Goal: Transaction & Acquisition: Purchase product/service

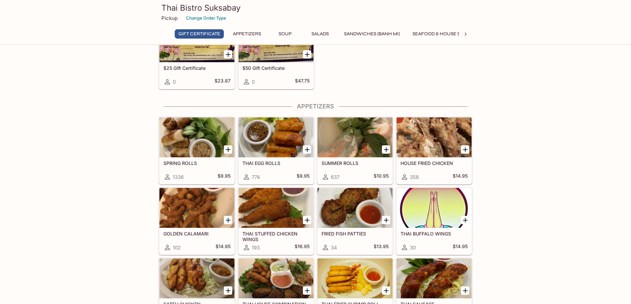
scroll to position [85, 0]
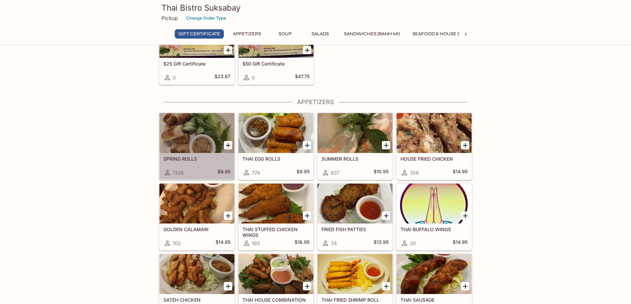
click at [224, 166] on div "SPRING ROLLS 1336 $9.95" at bounding box center [197, 166] width 75 height 27
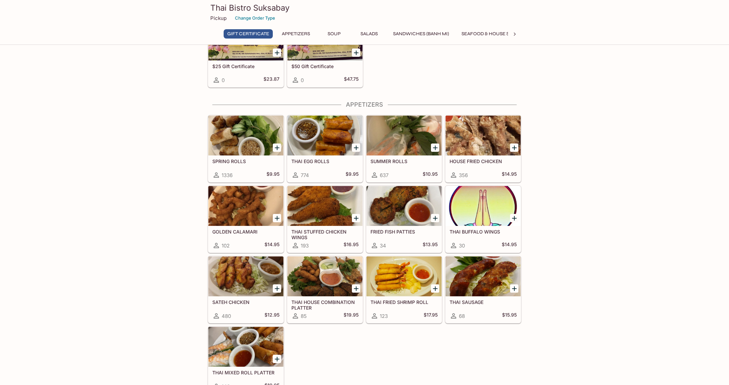
scroll to position [56, 0]
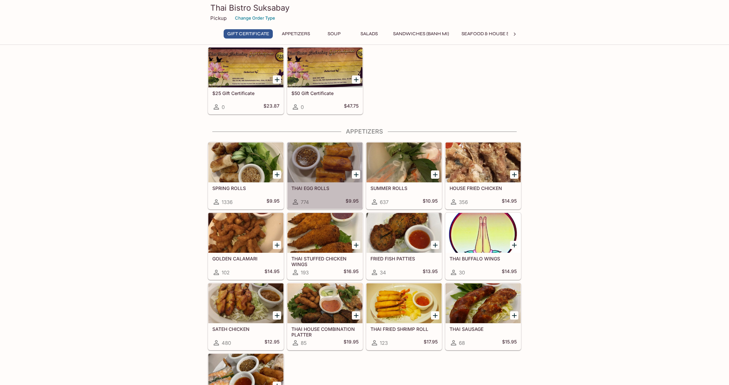
click at [305, 157] on div at bounding box center [324, 163] width 75 height 40
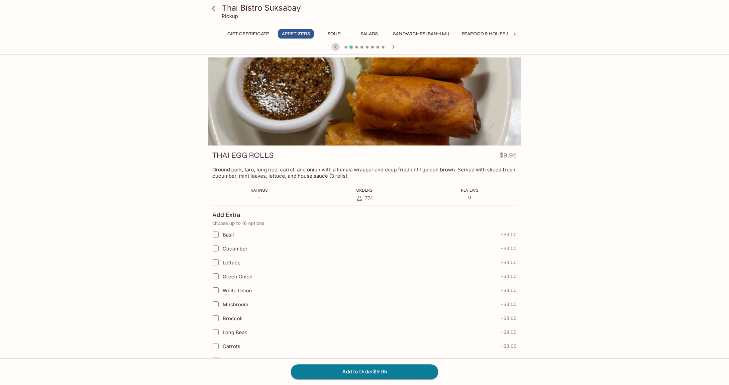
click at [335, 45] on icon "button" at bounding box center [336, 47] width 8 height 8
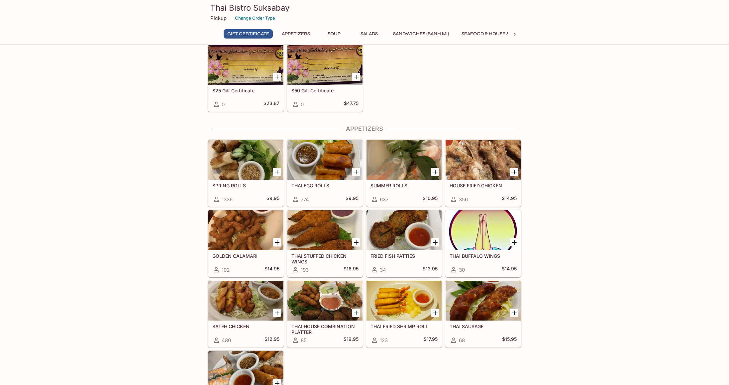
scroll to position [58, 0]
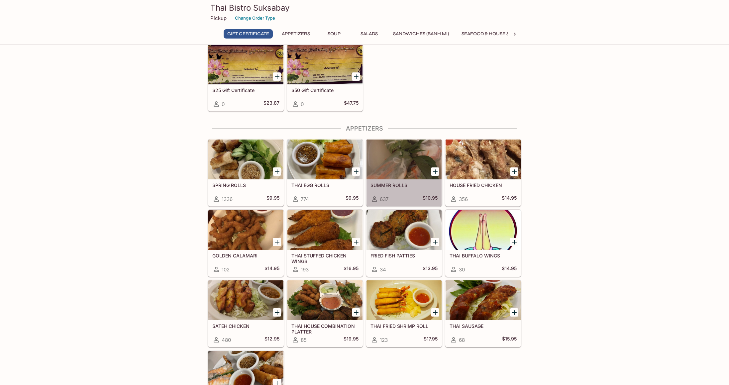
click at [411, 158] on div at bounding box center [404, 160] width 75 height 40
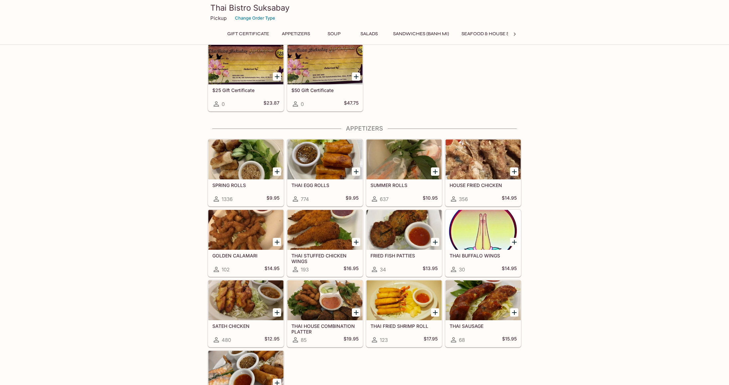
scroll to position [56, 0]
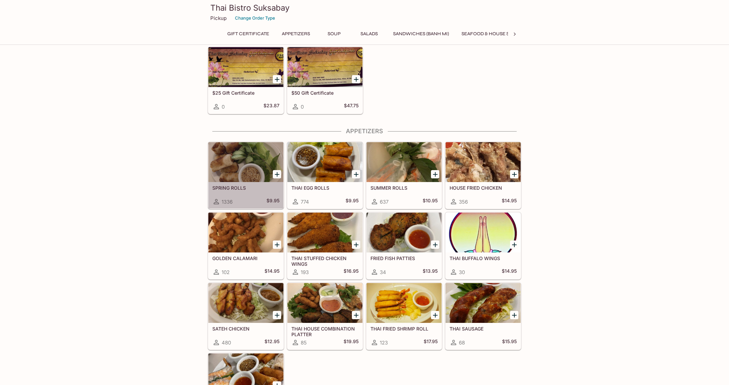
click at [244, 179] on div at bounding box center [245, 162] width 75 height 40
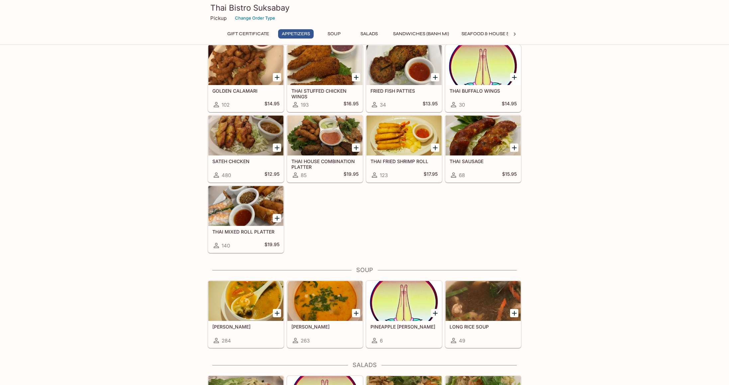
scroll to position [231, 0]
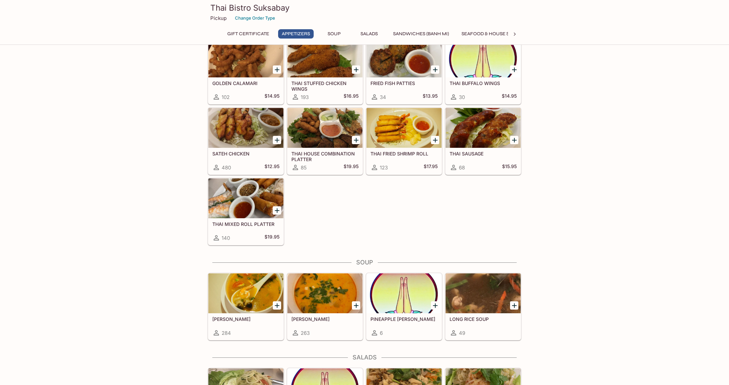
click at [260, 205] on div at bounding box center [245, 198] width 75 height 40
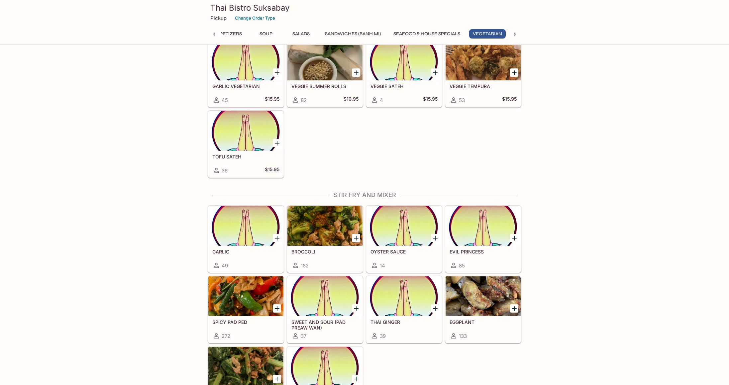
scroll to position [1127, 0]
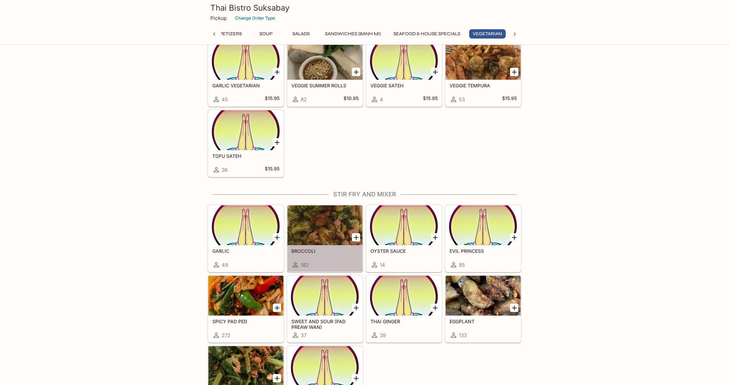
click at [311, 247] on div "BROCCOLI 182" at bounding box center [324, 258] width 75 height 27
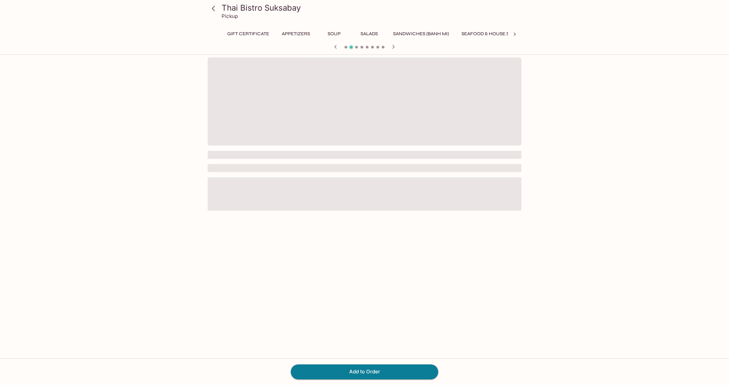
scroll to position [0, 128]
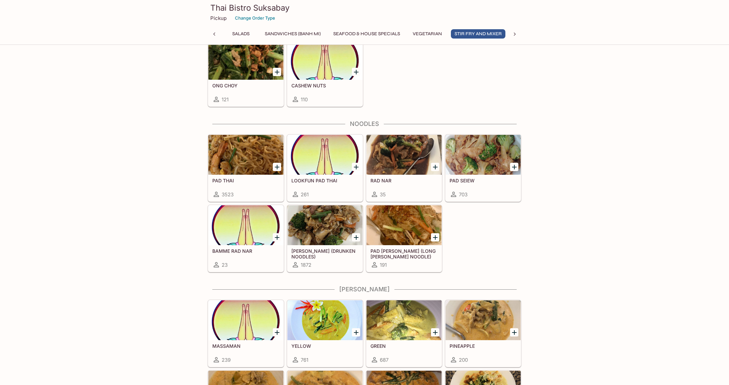
scroll to position [1435, 0]
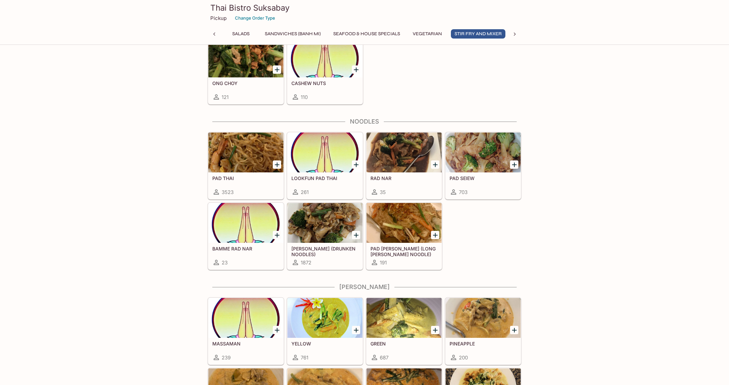
click at [472, 164] on div at bounding box center [483, 153] width 75 height 40
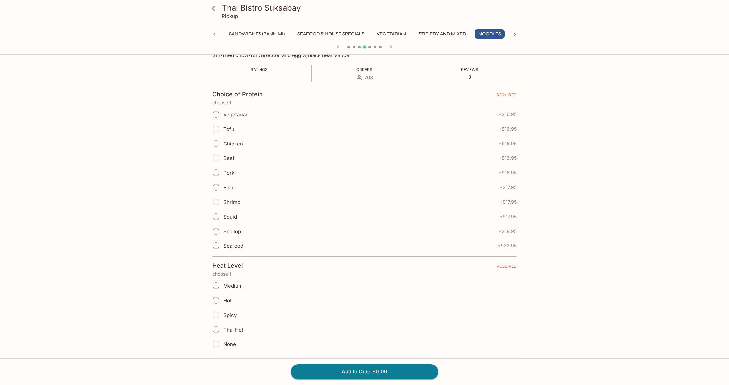
scroll to position [115, 0]
click at [217, 130] on input "Tofu" at bounding box center [216, 129] width 14 height 14
radio input "true"
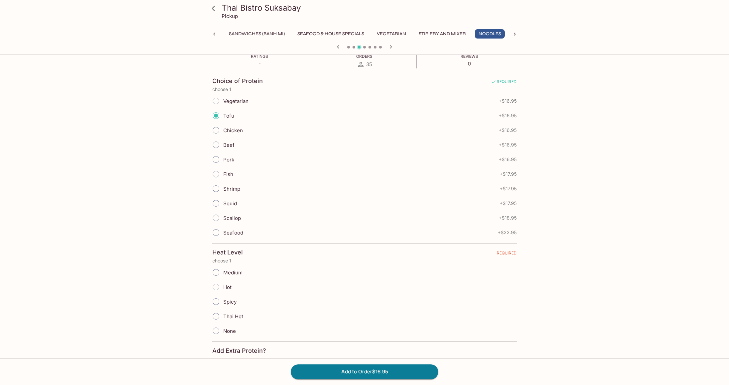
click at [216, 303] on input "None" at bounding box center [216, 331] width 14 height 14
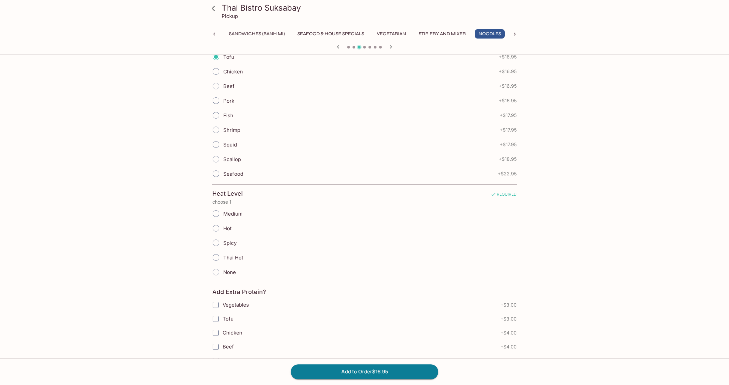
scroll to position [191, 0]
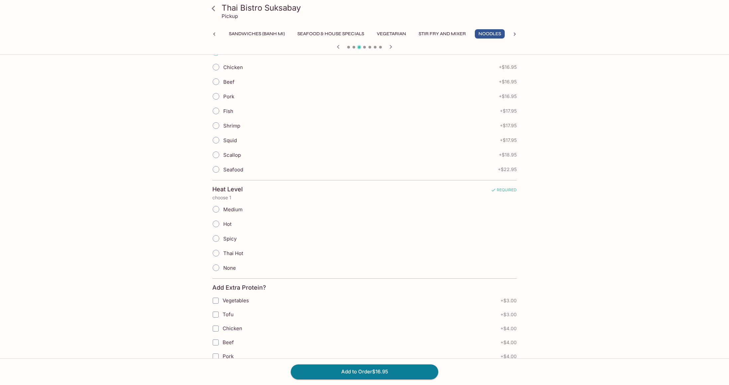
click at [219, 267] on input "None" at bounding box center [216, 268] width 14 height 14
click at [214, 266] on input "None" at bounding box center [216, 268] width 14 height 14
radio input "true"
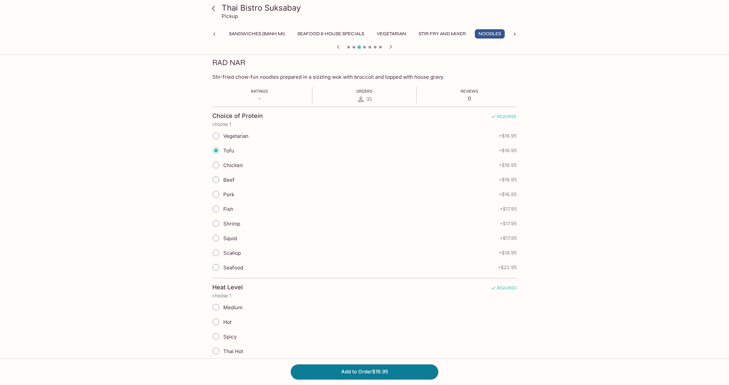
scroll to position [0, 0]
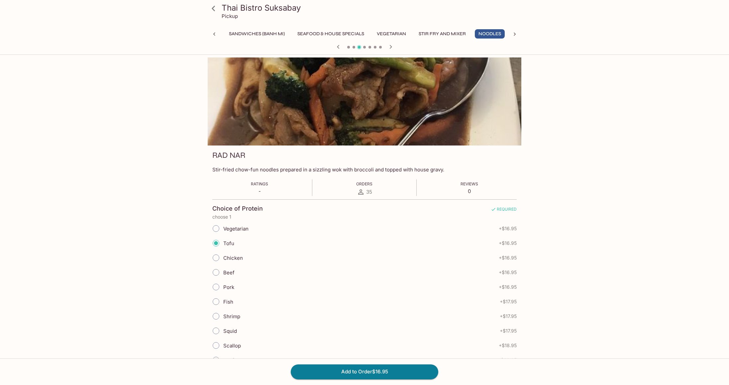
click at [353, 47] on span at bounding box center [354, 47] width 3 height 3
click at [354, 47] on span at bounding box center [354, 47] width 3 height 3
click at [242, 32] on button "Sandwiches (Banh Mi)" at bounding box center [256, 33] width 63 height 9
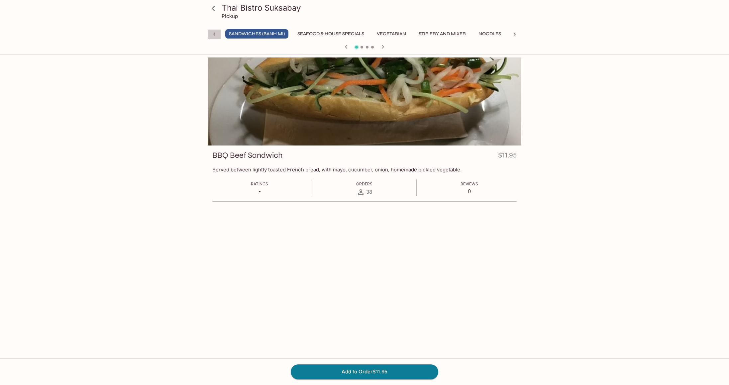
click at [214, 34] on icon at bounding box center [214, 34] width 2 height 3
click at [217, 10] on icon at bounding box center [214, 9] width 12 height 12
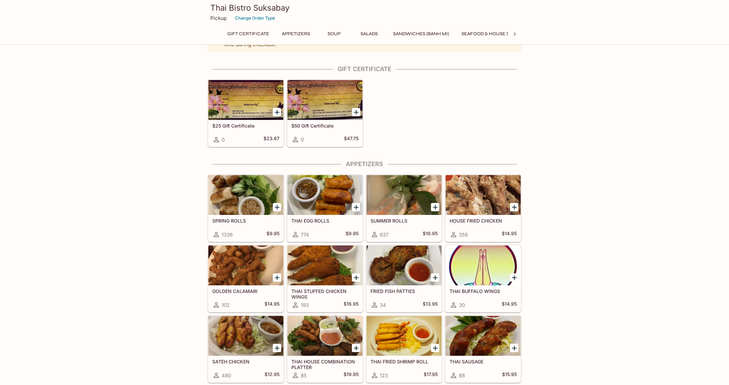
scroll to position [27, 0]
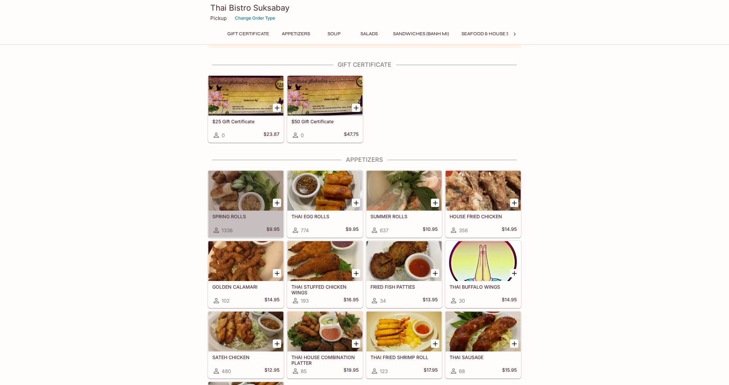
click at [271, 182] on div at bounding box center [245, 191] width 75 height 40
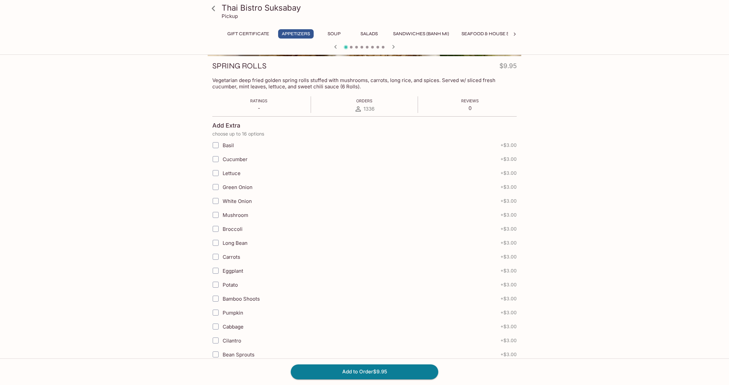
scroll to position [91, 0]
click at [218, 172] on input "Lettuce" at bounding box center [215, 171] width 13 height 13
checkbox input "true"
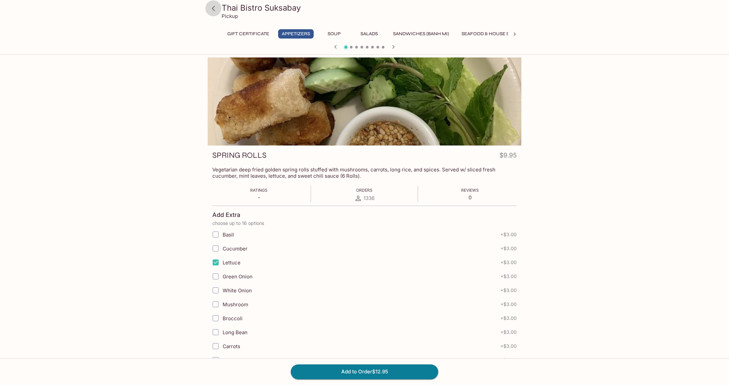
click at [212, 8] on icon at bounding box center [213, 8] width 3 height 5
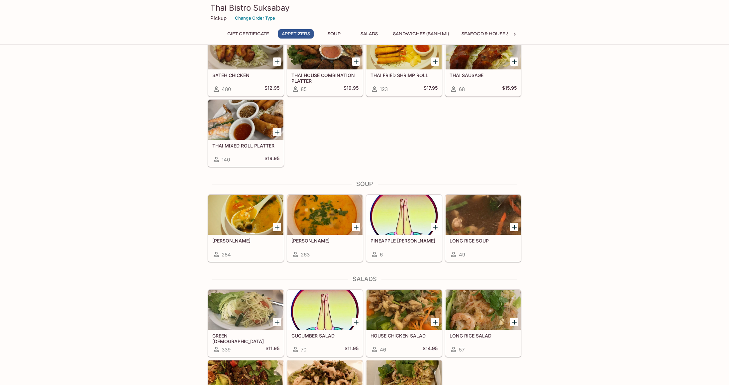
scroll to position [314, 0]
